Goal: Task Accomplishment & Management: Manage account settings

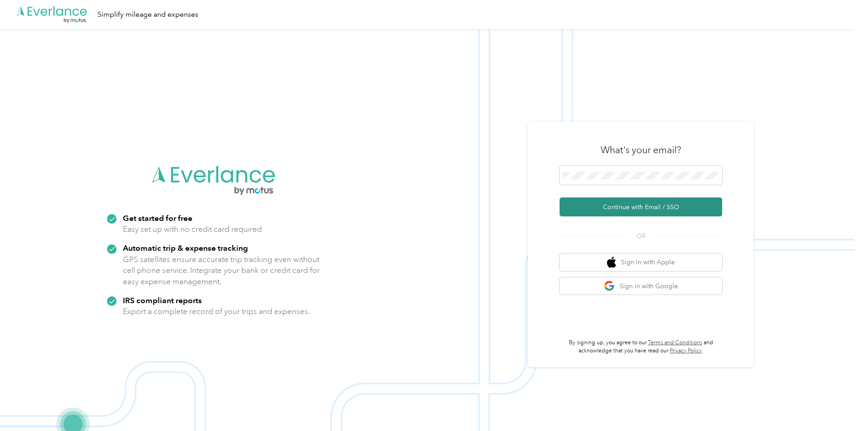
click at [660, 206] on button "Continue with Email / SSO" at bounding box center [641, 206] width 163 height 19
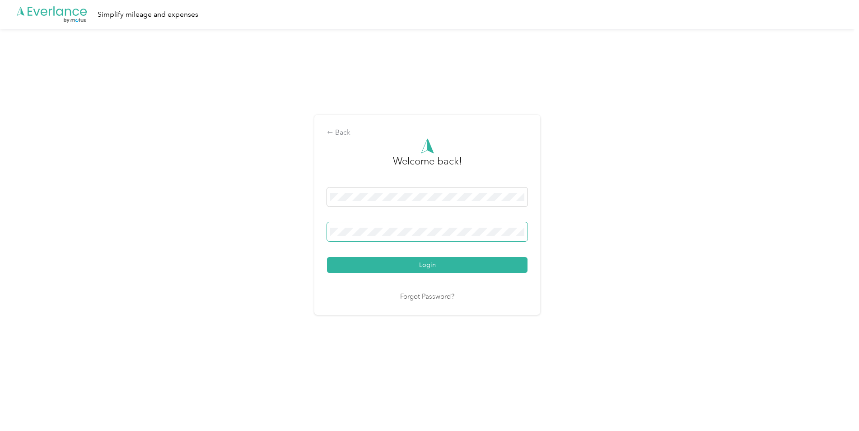
click at [418, 236] on span at bounding box center [427, 231] width 201 height 19
